Goal: Check status: Check status

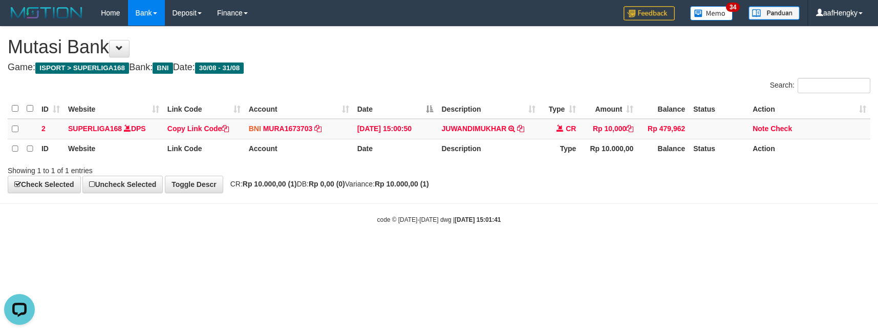
drag, startPoint x: 589, startPoint y: 217, endPoint x: 571, endPoint y: 216, distance: 18.5
click at [583, 219] on div "code © 2012-2018 dwg | 2025/08/31 15:01:41" at bounding box center [439, 219] width 878 height 10
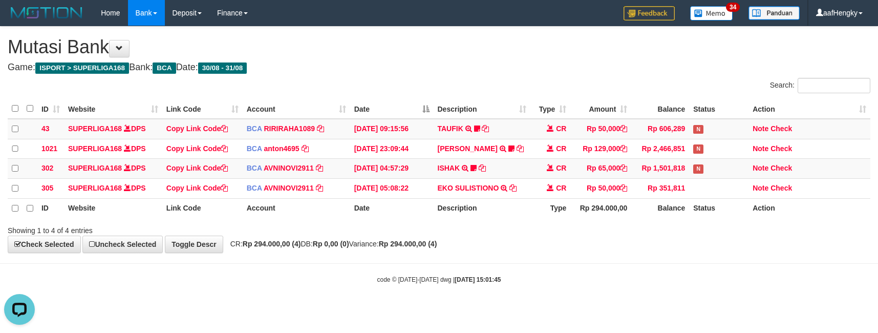
click at [515, 61] on div "**********" at bounding box center [439, 140] width 878 height 226
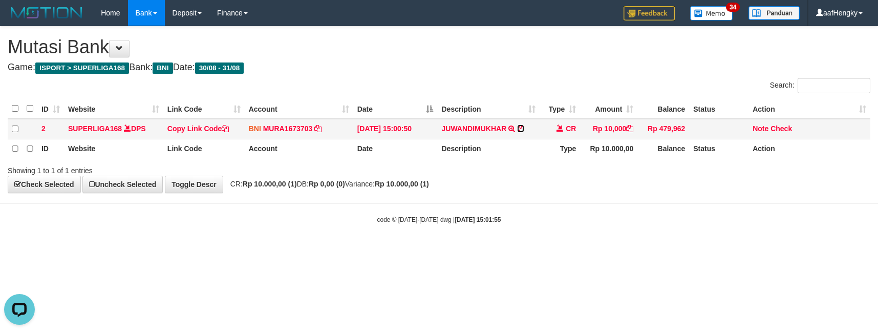
click at [524, 128] on icon at bounding box center [520, 128] width 7 height 7
click at [517, 128] on icon at bounding box center [520, 128] width 7 height 7
click at [681, 228] on body "Toggle navigation Home Bank Account List Mutasi Bank Search Note Mutasi Deposit…" at bounding box center [439, 125] width 878 height 250
drag, startPoint x: 679, startPoint y: 228, endPoint x: 567, endPoint y: 181, distance: 121.6
click at [677, 227] on body "Toggle navigation Home Bank Account List Mutasi Bank Search Note Mutasi Deposit…" at bounding box center [439, 125] width 878 height 250
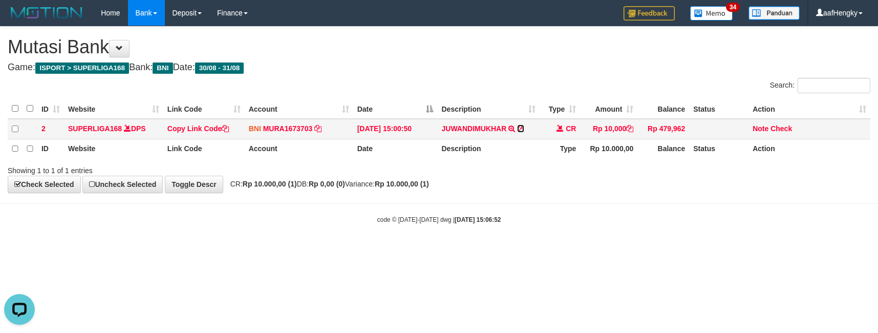
click at [522, 127] on icon at bounding box center [520, 128] width 7 height 7
click at [520, 127] on icon at bounding box center [520, 128] width 7 height 7
click at [629, 250] on html "Toggle navigation Home Bank Account List Mutasi Bank Search Note Mutasi Deposit…" at bounding box center [439, 125] width 878 height 250
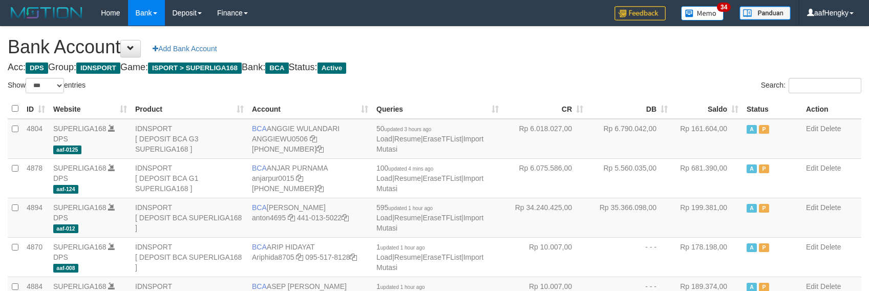
select select "***"
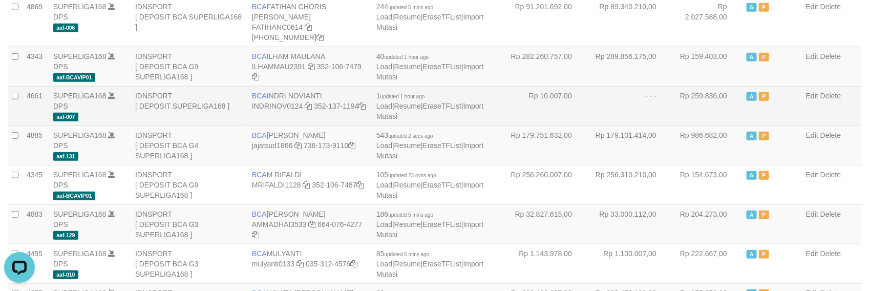
click at [676, 100] on tr "4661 SUPERLIGA168 DPS aaf-007 IDNSPORT [ DEPOSIT SUPERLIGA168 ] BCA INDRI NOVIA…" at bounding box center [434, 105] width 853 height 39
